Goal: Transaction & Acquisition: Purchase product/service

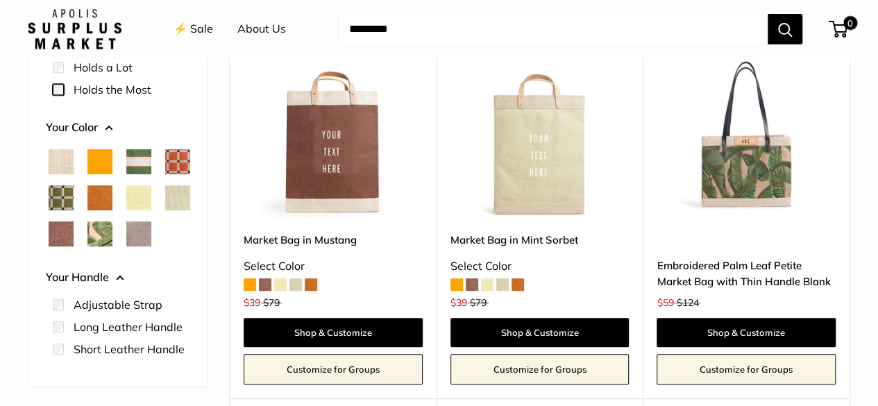
scroll to position [255, 0]
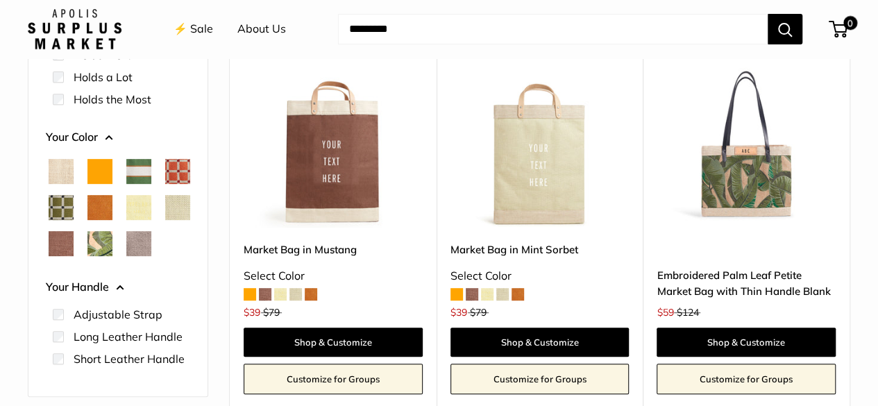
click at [0, 0] on img at bounding box center [0, 0] width 0 height 0
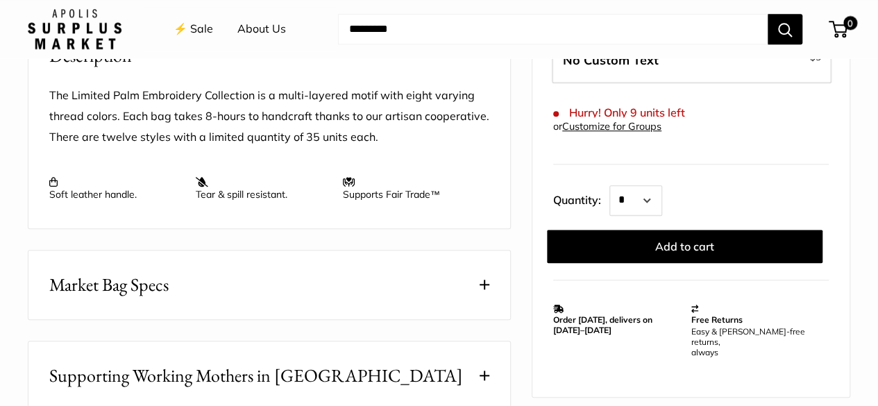
scroll to position [619, 0]
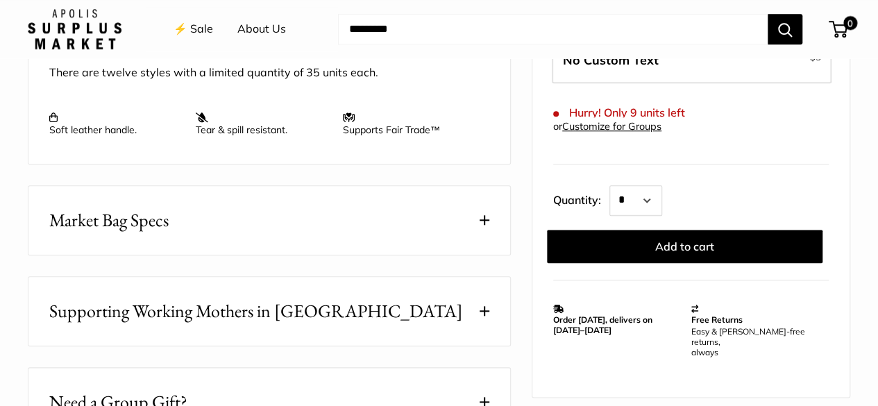
click at [481, 219] on span at bounding box center [484, 220] width 10 height 10
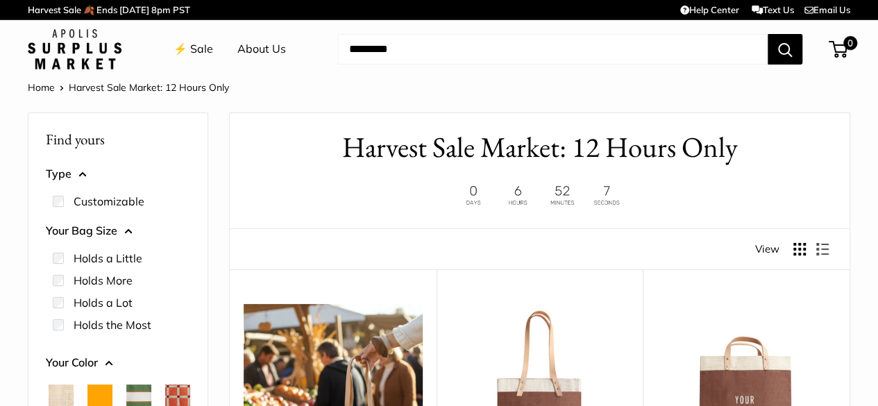
click at [366, 51] on input "Search..." at bounding box center [552, 49] width 429 height 31
